Goal: Task Accomplishment & Management: Manage account settings

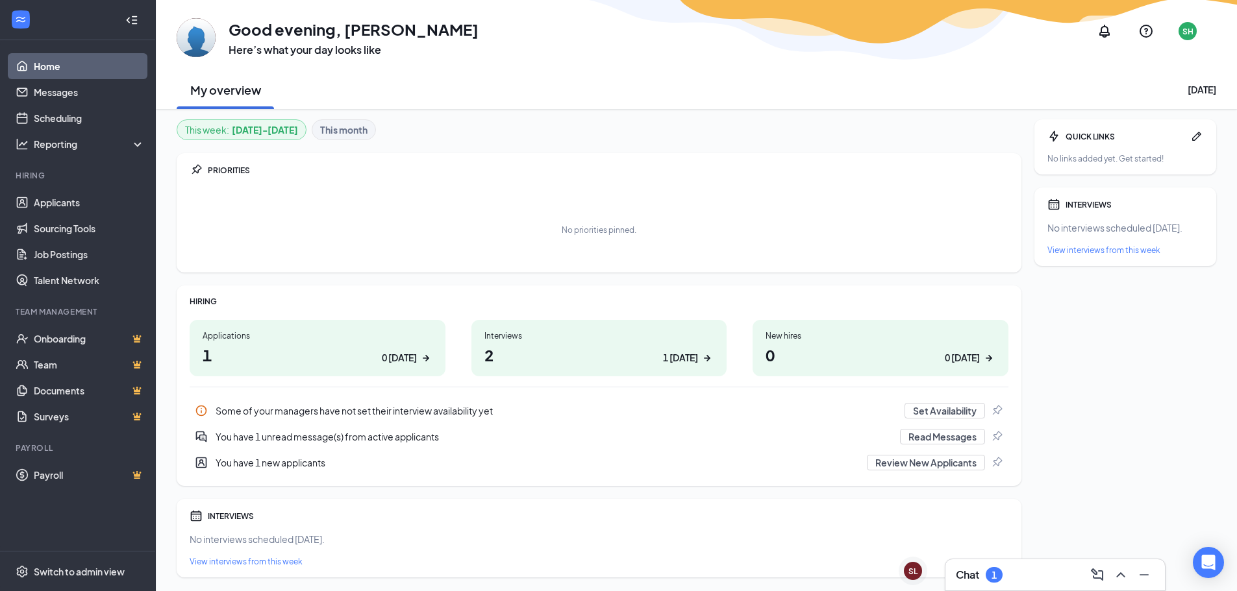
click at [578, 356] on h1 "2 1 [DATE]" at bounding box center [599, 355] width 230 height 22
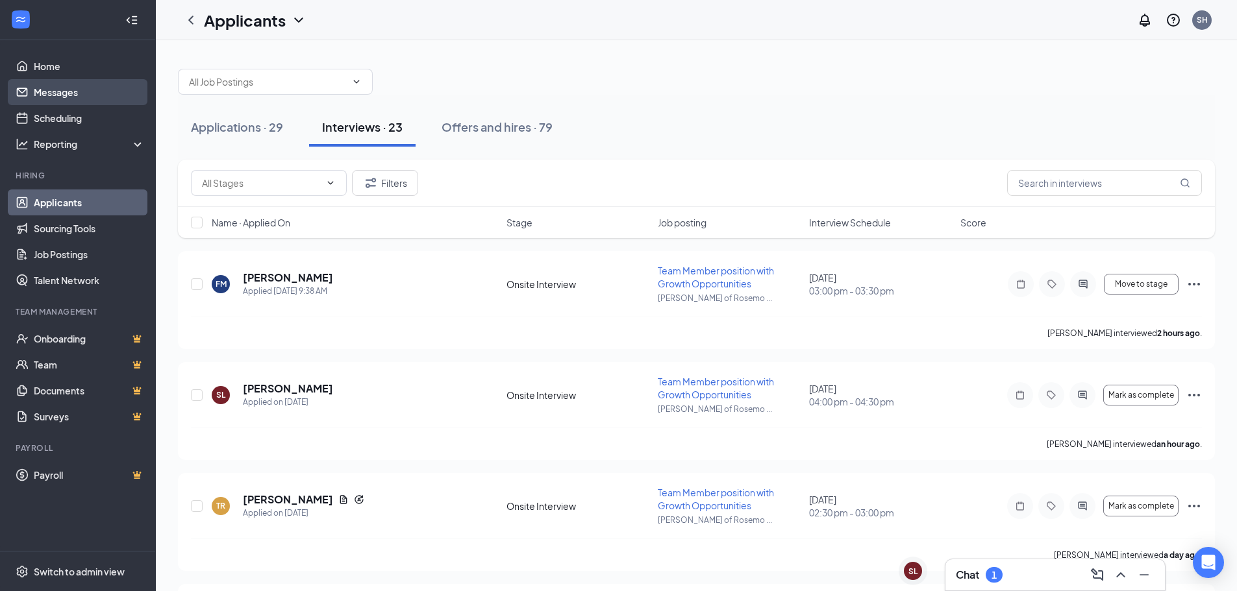
click at [51, 93] on link "Messages" at bounding box center [89, 92] width 111 height 26
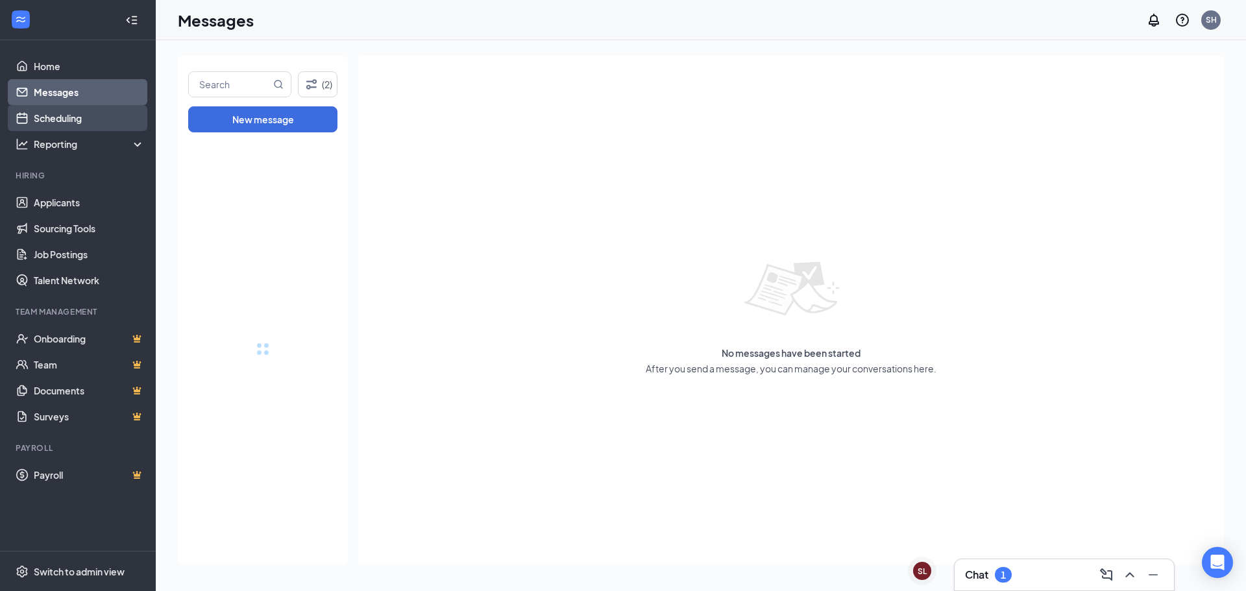
click at [64, 113] on link "Scheduling" at bounding box center [89, 118] width 111 height 26
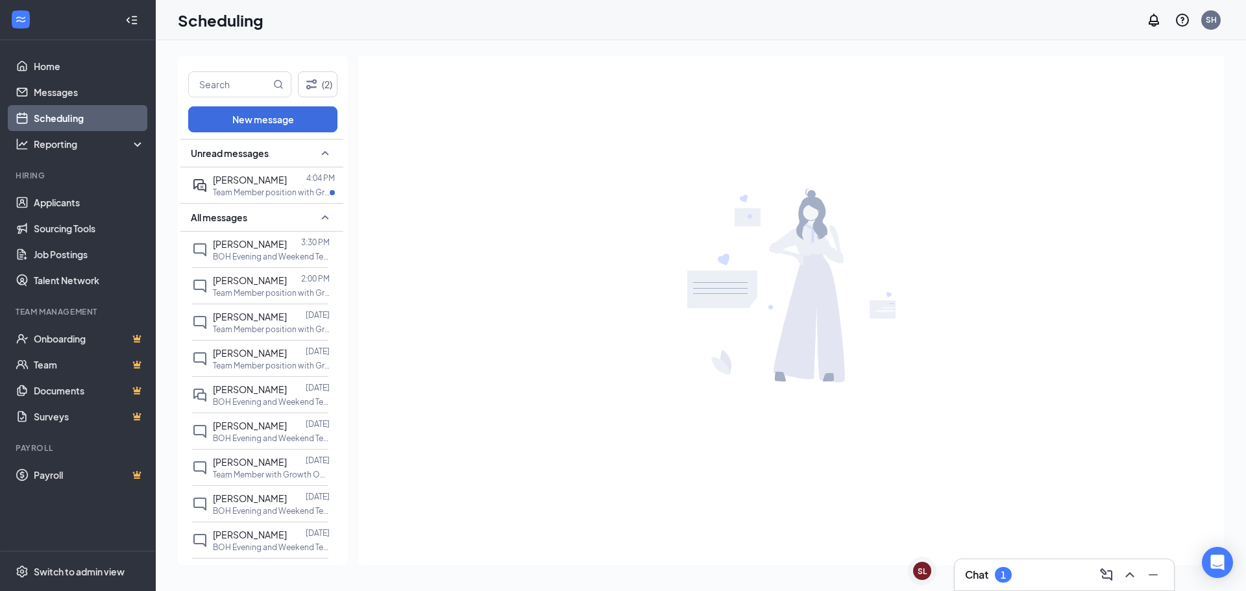
click at [64, 113] on link "Scheduling" at bounding box center [89, 118] width 111 height 26
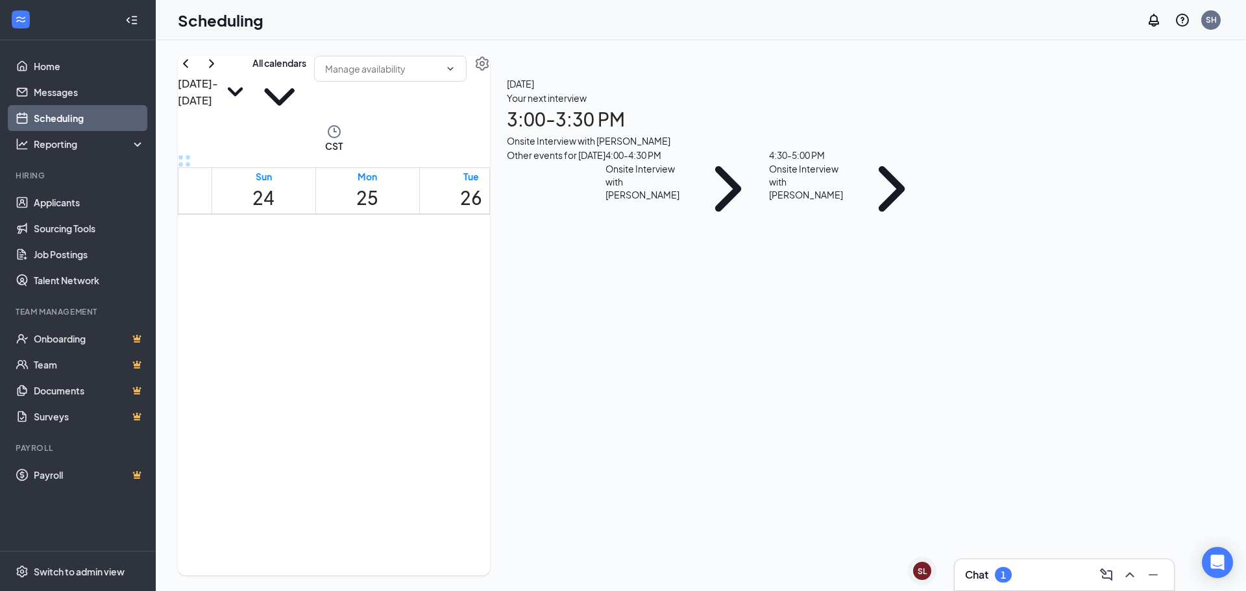
scroll to position [638, 0]
click at [851, 162] on div "4:30 - 5:00 PM" at bounding box center [810, 155] width 82 height 14
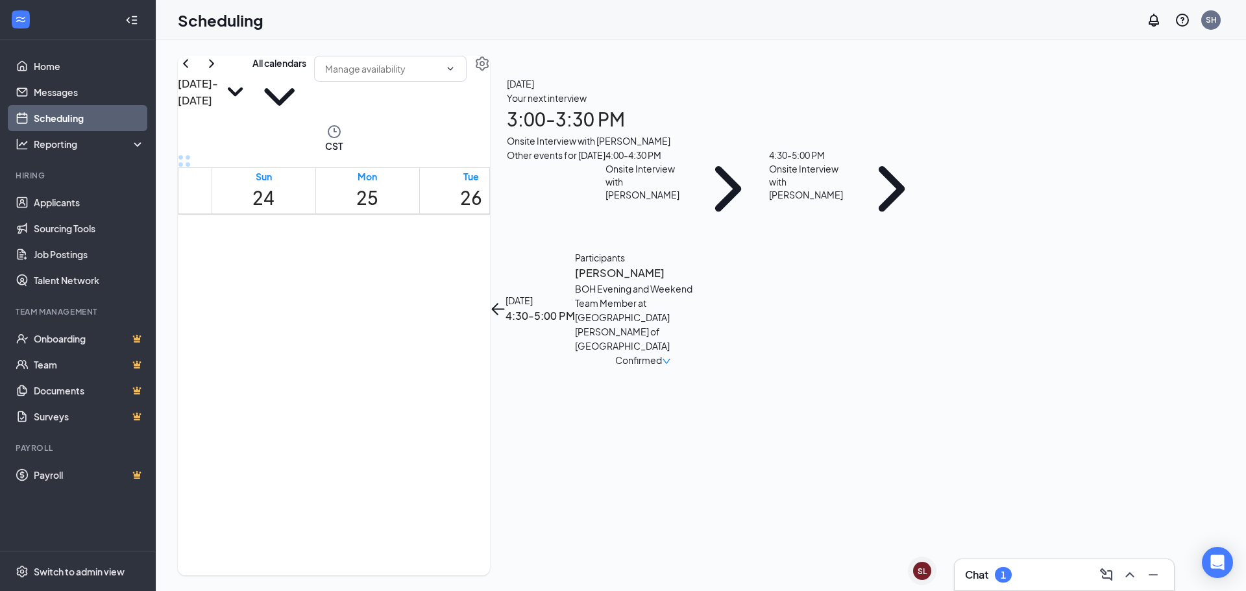
click at [712, 265] on h3 "Esmeralda Larios" at bounding box center [643, 273] width 136 height 17
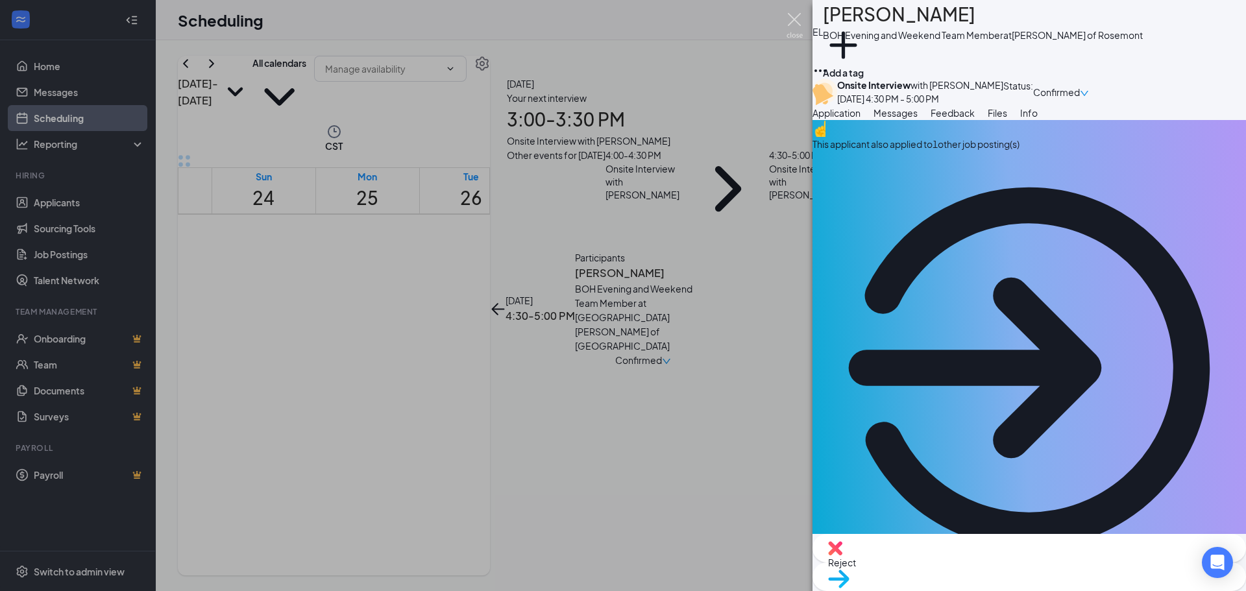
click at [790, 22] on img at bounding box center [795, 25] width 16 height 25
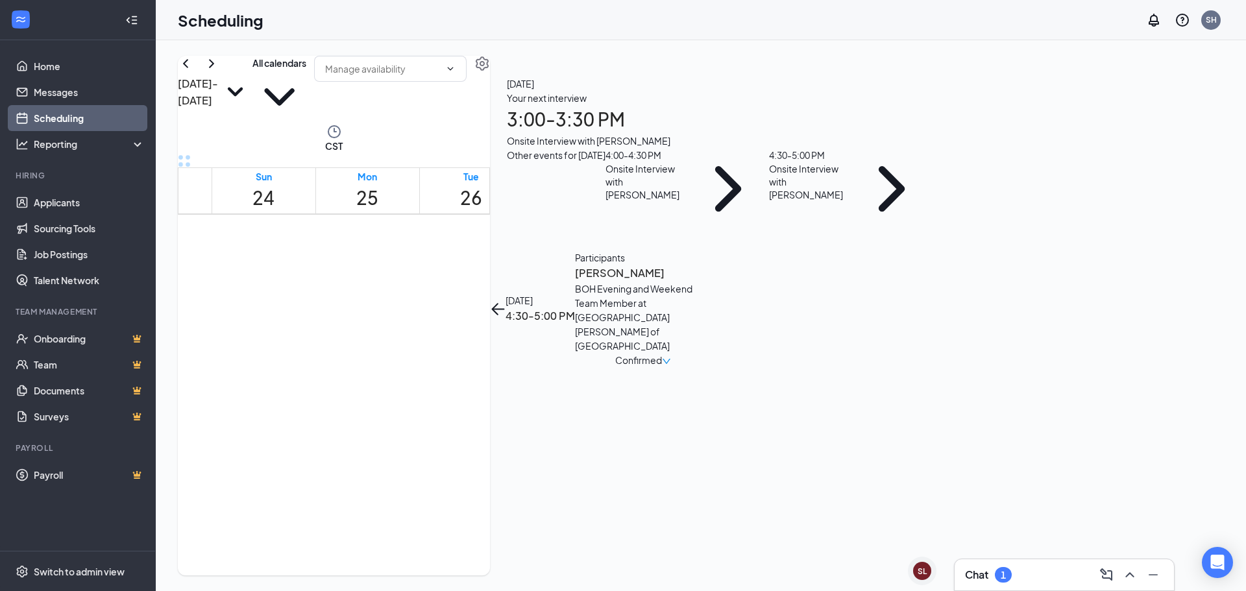
click at [671, 353] on div "Confirmed" at bounding box center [643, 360] width 56 height 14
click at [1137, 253] on span "Mark as no-show" at bounding box center [1124, 260] width 89 height 14
